Goal: Transaction & Acquisition: Purchase product/service

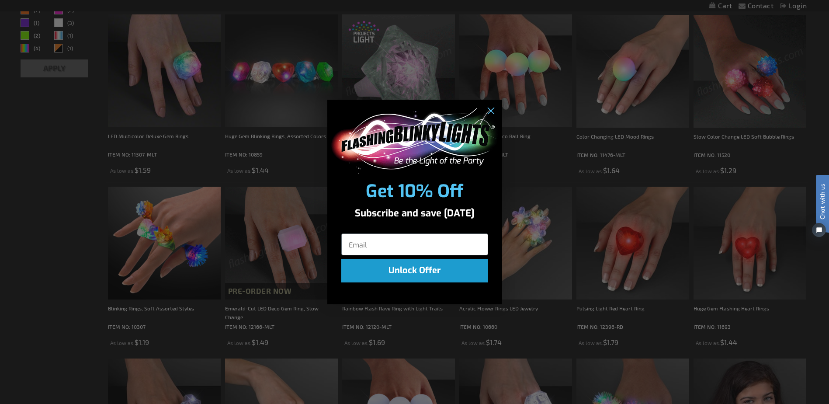
scroll to position [218, 0]
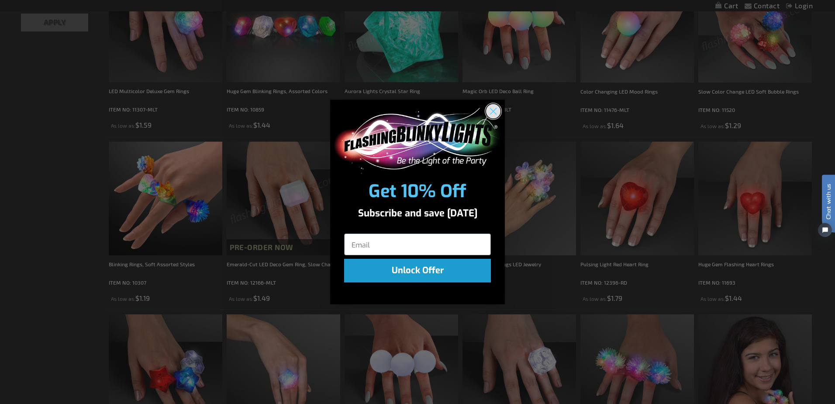
click at [495, 111] on circle "Close dialog" at bounding box center [493, 111] width 14 height 14
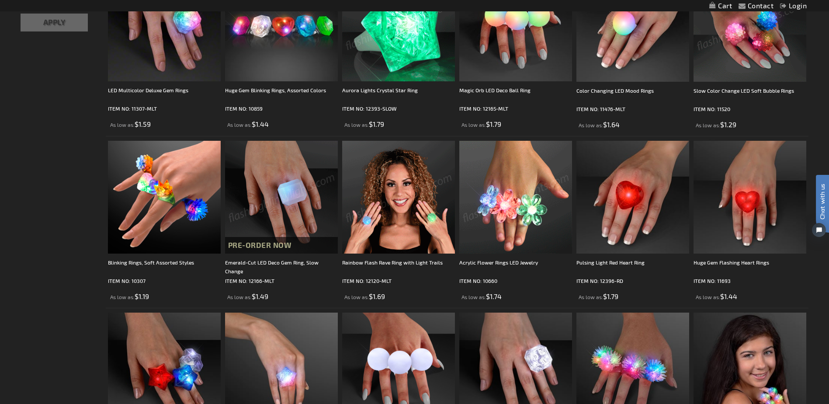
click at [263, 187] on img at bounding box center [281, 197] width 113 height 113
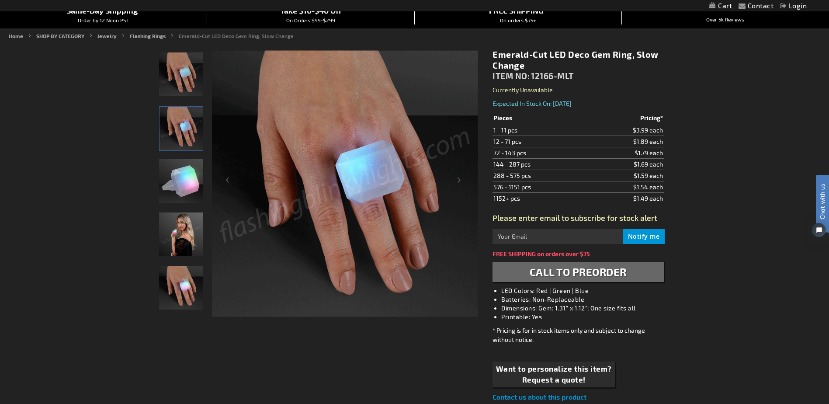
click at [175, 288] on img "Hand model displaying Multi-Color Light Up Emerald Cut LED Gem Ring" at bounding box center [181, 288] width 44 height 44
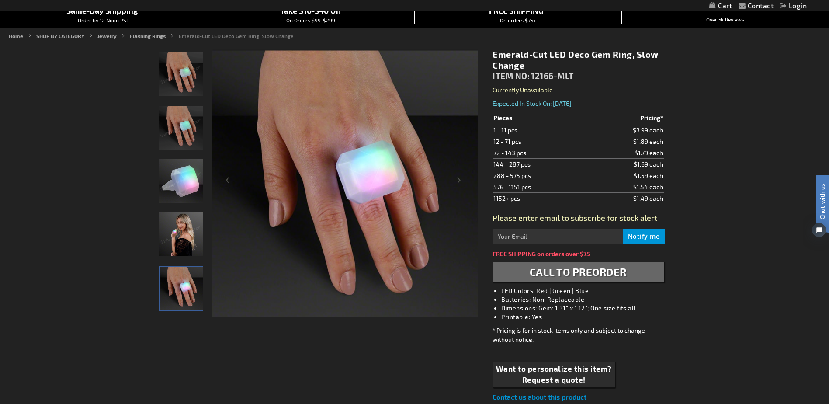
click at [175, 176] on img "Multi-Color Light Up Emerald Cut LED Gem Ring" at bounding box center [181, 181] width 44 height 44
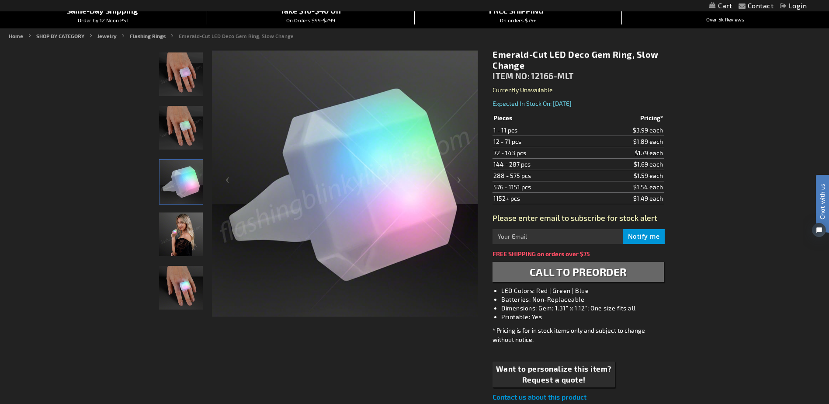
click at [176, 292] on img "Hand model displaying Multi-Color Light Up Emerald Cut LED Gem Ring" at bounding box center [181, 288] width 44 height 44
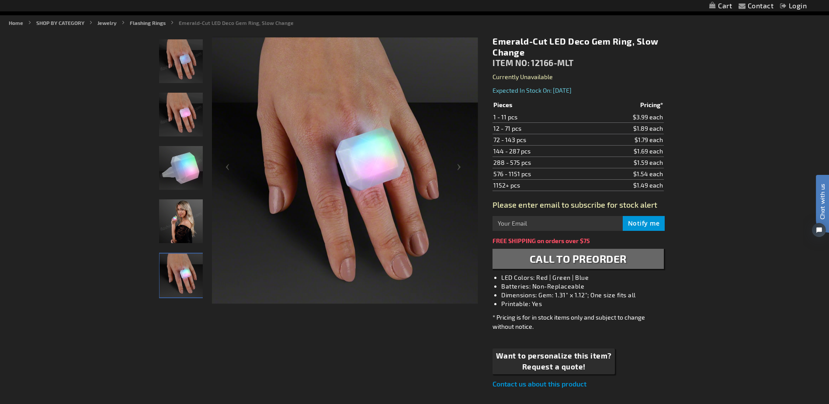
scroll to position [87, 0]
